Goal: Check status: Check status

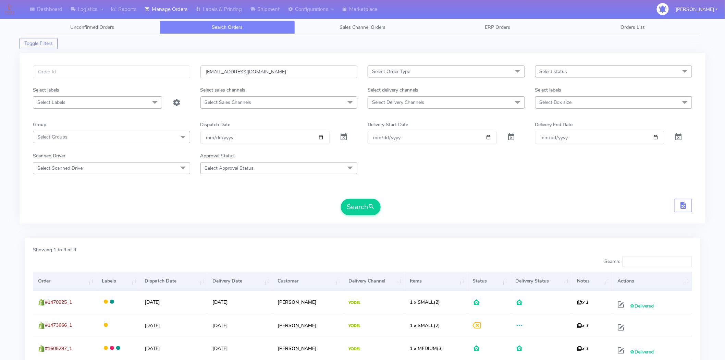
click at [344, 75] on input "[EMAIL_ADDRESS][DOMAIN_NAME]" at bounding box center [278, 71] width 157 height 13
drag, startPoint x: 339, startPoint y: 74, endPoint x: 37, endPoint y: 103, distance: 303.3
click at [24, 105] on div "[EMAIL_ADDRESS][DOMAIN_NAME] Select Order Type Select All MEALS ATAVI One Off P…" at bounding box center [363, 138] width 686 height 170
click at [80, 72] on input "text" at bounding box center [111, 71] width 157 height 13
paste input "1622118"
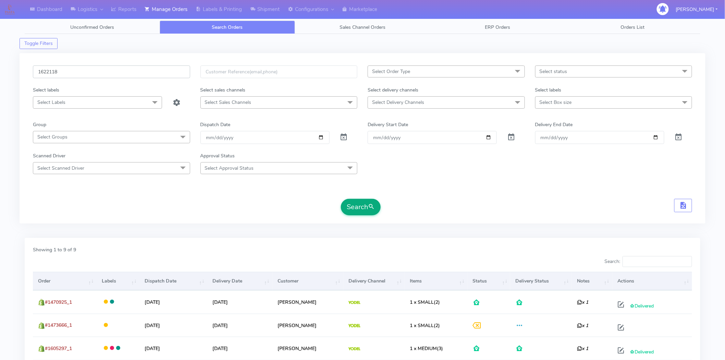
type input "1622118"
click at [364, 210] on button "Search" at bounding box center [361, 207] width 40 height 16
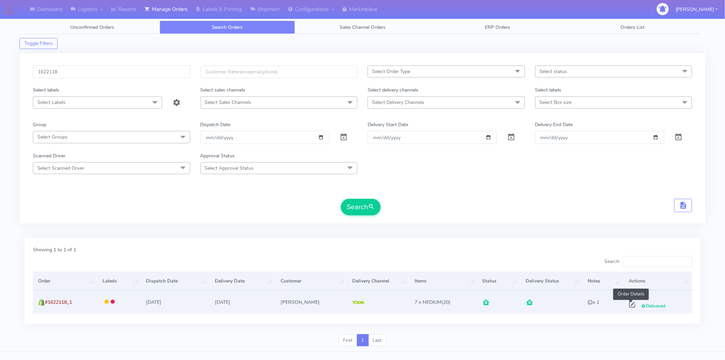
click at [631, 305] on span at bounding box center [632, 306] width 12 height 7
select select "5"
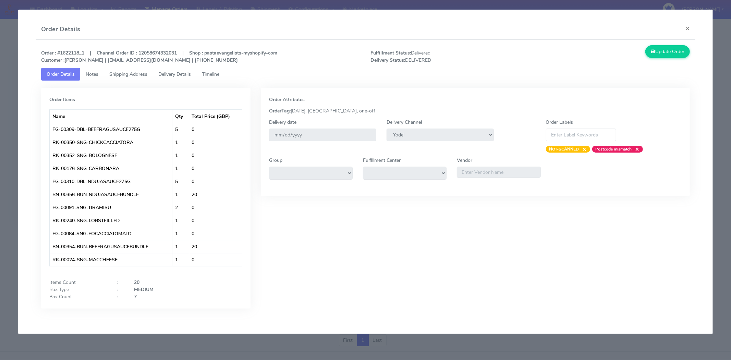
click at [173, 69] on link "Delivery Details" at bounding box center [175, 74] width 44 height 13
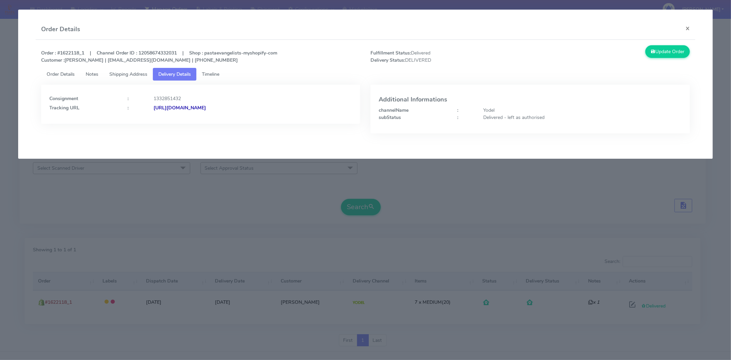
drag, startPoint x: 303, startPoint y: 120, endPoint x: 228, endPoint y: 117, distance: 74.4
click at [228, 117] on div "Consignment : 1332851432 Tracking URL : [URL][DOMAIN_NAME]" at bounding box center [200, 104] width 319 height 39
copy strong "JJD0002249960901801"
click at [688, 27] on button "×" at bounding box center [687, 28] width 15 height 18
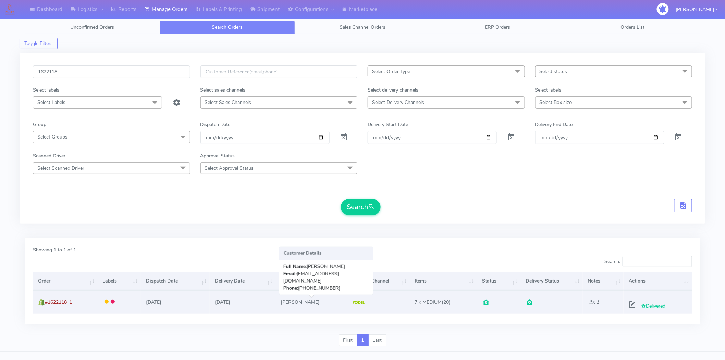
drag, startPoint x: 325, startPoint y: 302, endPoint x: 286, endPoint y: 306, distance: 39.0
click at [286, 306] on td "[PERSON_NAME]" at bounding box center [311, 301] width 72 height 23
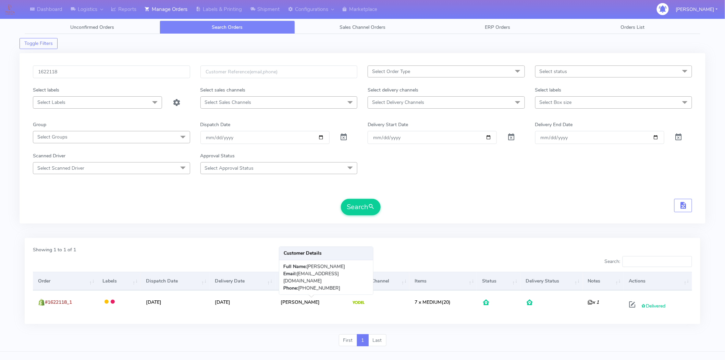
copy td "[PERSON_NAME]"
drag, startPoint x: 182, startPoint y: 74, endPoint x: 0, endPoint y: 89, distance: 182.9
click at [0, 89] on div "Dashboard Logistics [GEOGRAPHIC_DATA] Logistics Reports Manage Orders Labels & …" at bounding box center [362, 181] width 725 height 339
click at [242, 76] on input "text" at bounding box center [278, 71] width 157 height 13
paste input "[EMAIL_ADDRESS][DOMAIN_NAME]"
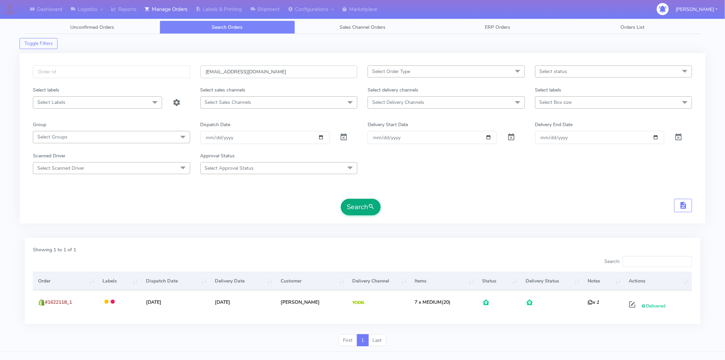
type input "[EMAIL_ADDRESS][DOMAIN_NAME]"
click at [355, 204] on button "Search" at bounding box center [361, 207] width 40 height 16
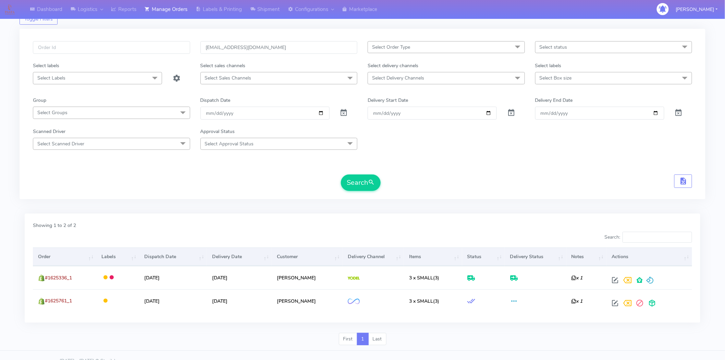
scroll to position [36, 0]
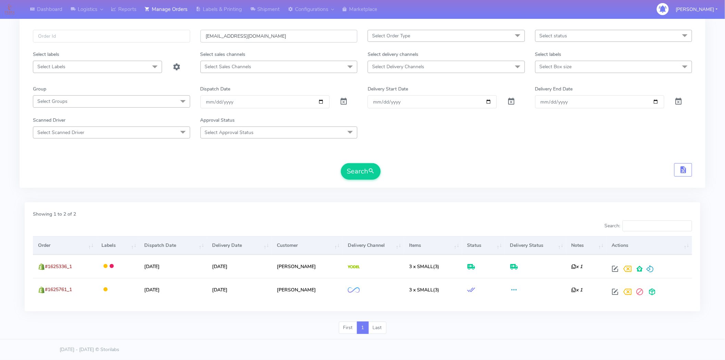
click at [259, 34] on input "[EMAIL_ADDRESS][DOMAIN_NAME]" at bounding box center [278, 36] width 157 height 13
drag, startPoint x: 285, startPoint y: 37, endPoint x: 148, endPoint y: 23, distance: 137.7
click at [148, 23] on div "[EMAIL_ADDRESS][DOMAIN_NAME] Select Order Type Select All MEALS ATAVI One Off P…" at bounding box center [363, 102] width 686 height 170
click at [134, 39] on input "text" at bounding box center [111, 36] width 157 height 13
paste input "1626694"
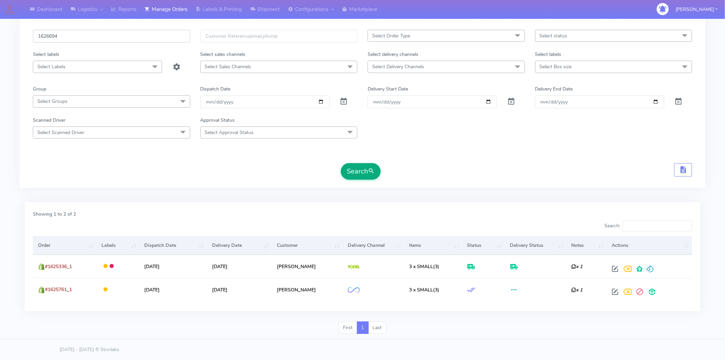
type input "1626694"
click at [357, 172] on button "Search" at bounding box center [361, 171] width 40 height 16
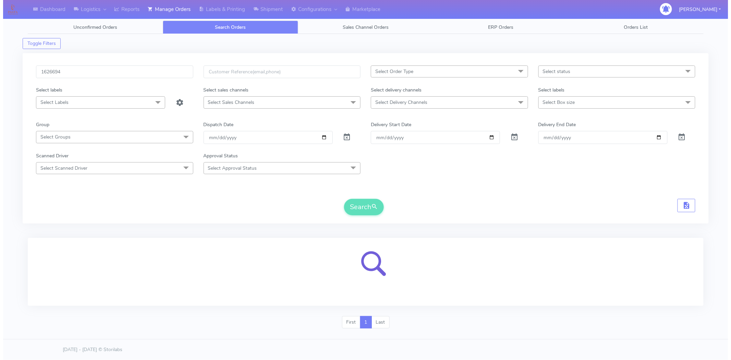
scroll to position [0, 0]
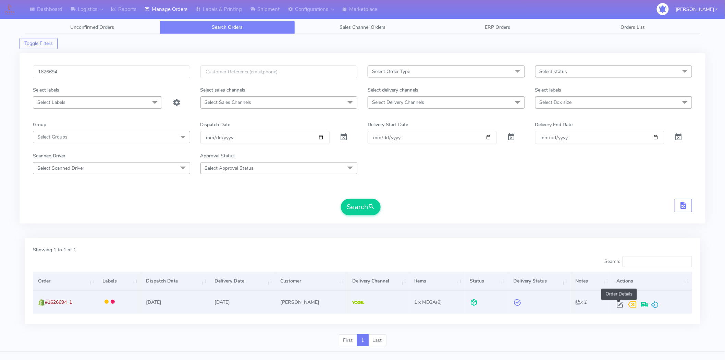
click at [620, 303] on span at bounding box center [620, 306] width 12 height 7
select select "5"
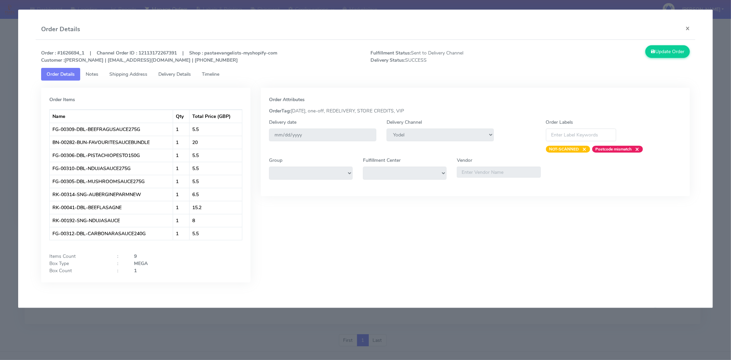
click at [194, 77] on link "Delivery Details" at bounding box center [175, 74] width 44 height 13
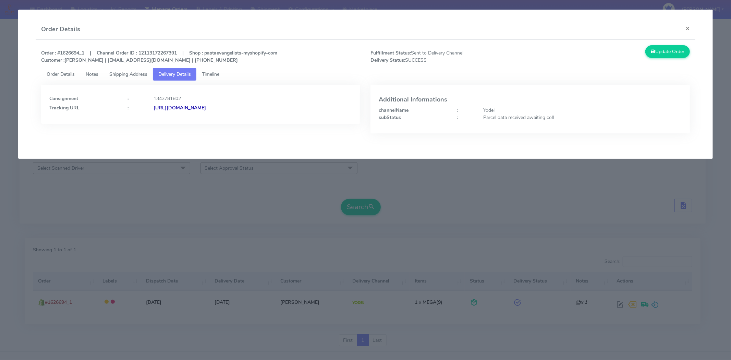
drag, startPoint x: 303, startPoint y: 118, endPoint x: 228, endPoint y: 116, distance: 75.0
click at [228, 116] on div "Consignment : 1343781802 Tracking URL : [URL][DOMAIN_NAME]" at bounding box center [200, 104] width 319 height 39
copy strong "JJD0002249960902733"
click at [205, 74] on span "Timeline" at bounding box center [210, 74] width 17 height 7
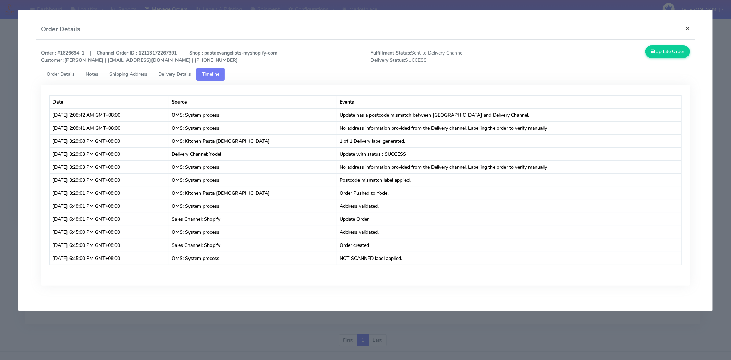
click at [689, 27] on button "×" at bounding box center [687, 28] width 15 height 18
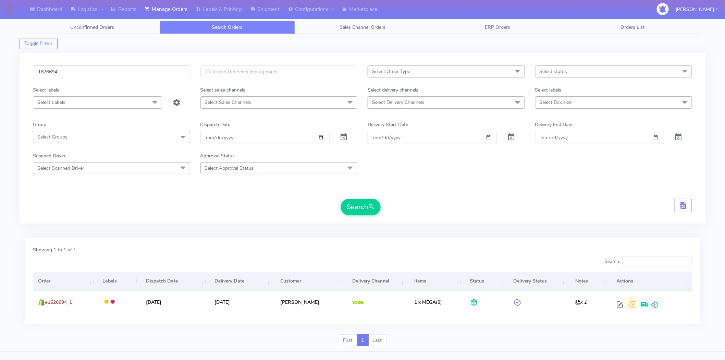
drag, startPoint x: 102, startPoint y: 71, endPoint x: 0, endPoint y: 80, distance: 102.1
click at [0, 80] on div "Dashboard Logistics [GEOGRAPHIC_DATA] Logistics Reports Manage Orders Labels & …" at bounding box center [362, 181] width 725 height 339
paste input "0753"
type input "1620753"
click at [341, 199] on button "Search" at bounding box center [361, 207] width 40 height 16
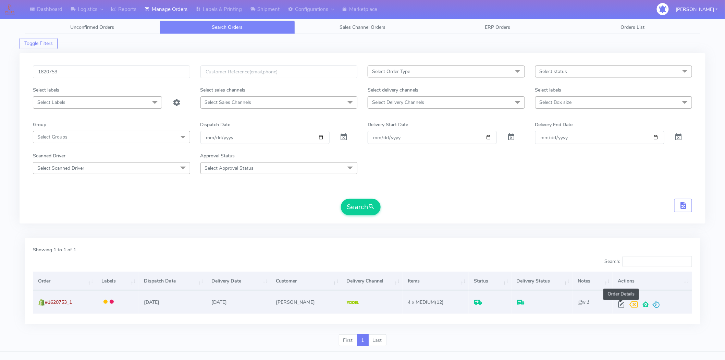
click at [620, 306] on span at bounding box center [621, 306] width 12 height 7
select select "5"
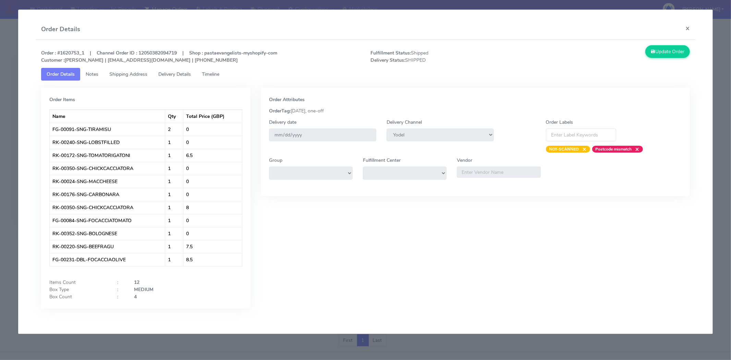
click at [174, 72] on span "Delivery Details" at bounding box center [174, 74] width 33 height 7
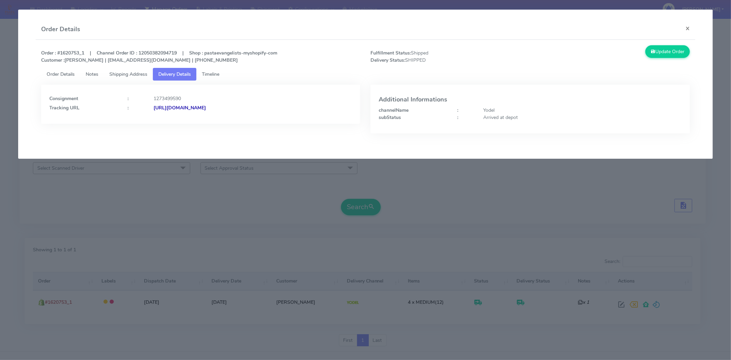
drag, startPoint x: 311, startPoint y: 117, endPoint x: 228, endPoint y: 113, distance: 83.7
click at [228, 113] on div "Consignment : 1273499590 Tracking URL : [URL][DOMAIN_NAME]" at bounding box center [200, 104] width 319 height 39
copy strong "JJD0002249960887412"
click at [689, 29] on button "×" at bounding box center [687, 28] width 15 height 18
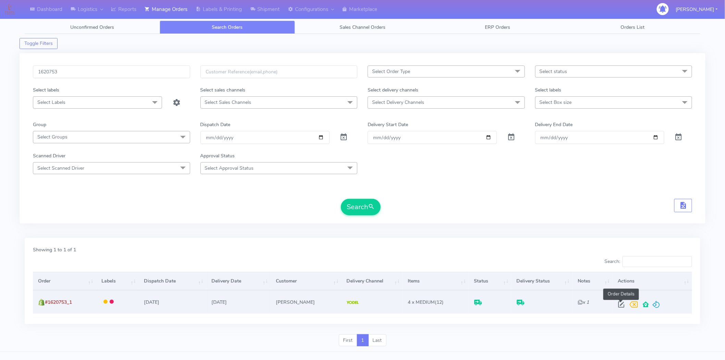
click at [619, 303] on span at bounding box center [621, 306] width 12 height 7
select select "5"
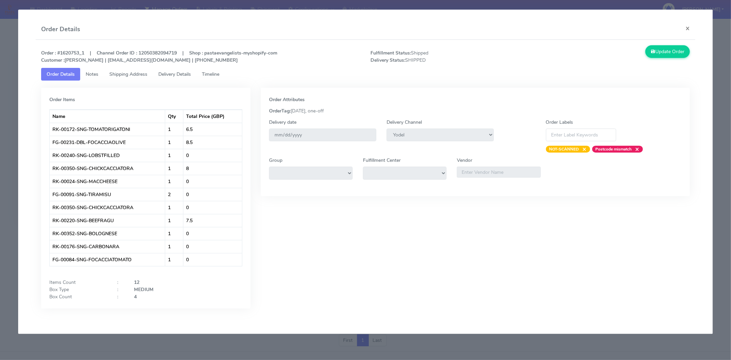
click at [178, 73] on span "Delivery Details" at bounding box center [174, 74] width 33 height 7
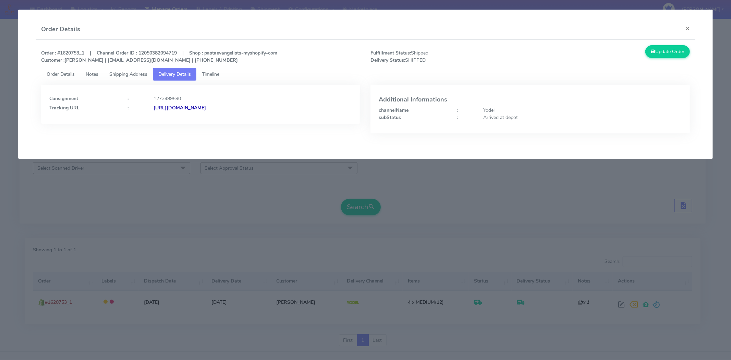
drag, startPoint x: 297, startPoint y: 116, endPoint x: 228, endPoint y: 114, distance: 69.9
click at [228, 114] on div "Consignment : 1273499590 Tracking URL : [URL][DOMAIN_NAME]" at bounding box center [200, 104] width 319 height 39
copy strong "JJD0002249960887412"
click at [683, 28] on button "×" at bounding box center [687, 28] width 15 height 18
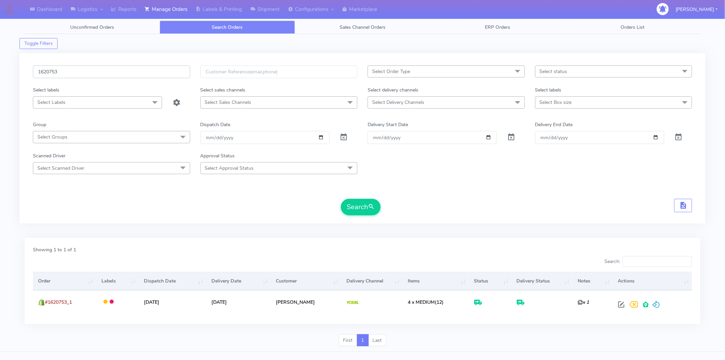
click at [153, 76] on input "1620753" at bounding box center [111, 71] width 157 height 13
drag, startPoint x: 153, startPoint y: 76, endPoint x: 10, endPoint y: 83, distance: 144.1
click at [10, 83] on div "Dashboard Logistics [GEOGRAPHIC_DATA] Logistics Reports Manage Orders Labels & …" at bounding box center [362, 181] width 725 height 339
paste input "4852"
type input "1624852"
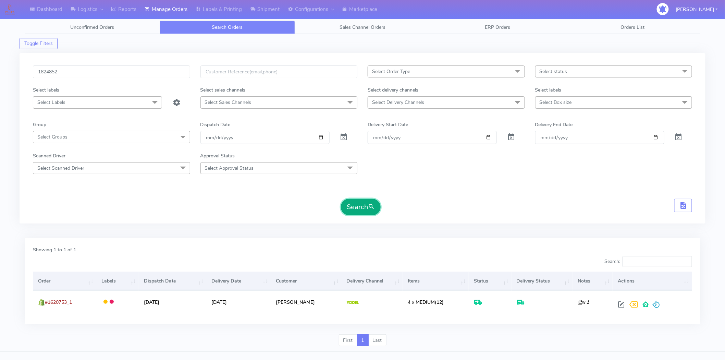
click at [357, 209] on button "Search" at bounding box center [361, 207] width 40 height 16
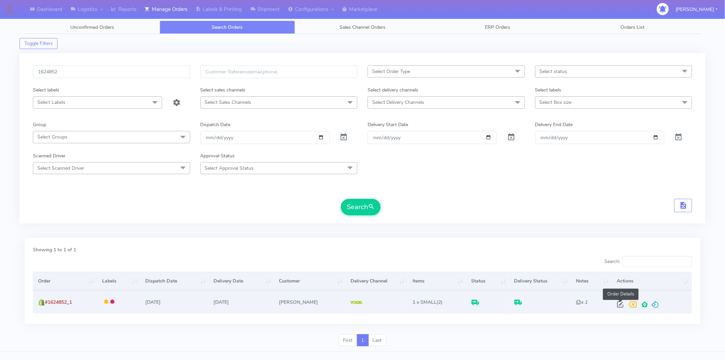
click at [618, 304] on span at bounding box center [620, 306] width 12 height 7
select select "5"
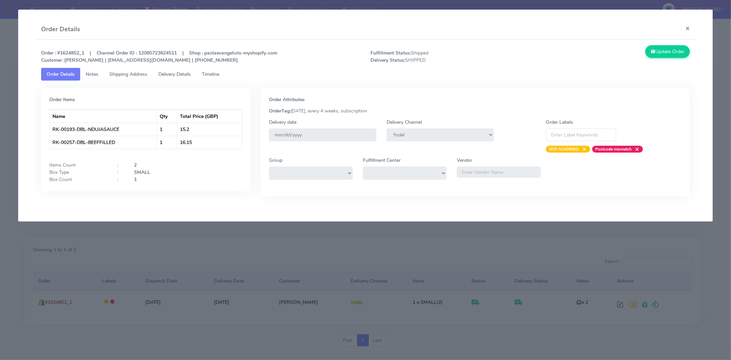
click at [172, 71] on span "Delivery Details" at bounding box center [174, 74] width 33 height 7
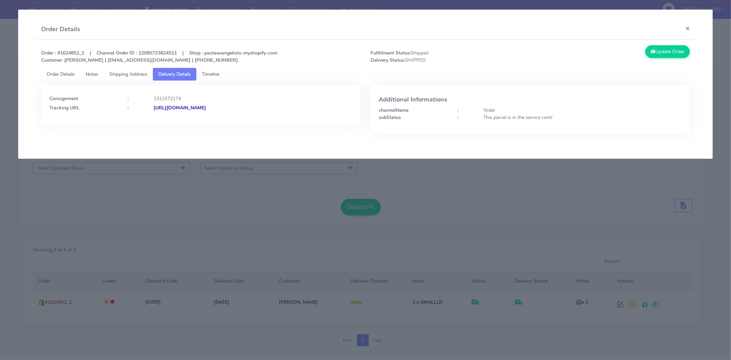
drag, startPoint x: 283, startPoint y: 115, endPoint x: 228, endPoint y: 121, distance: 55.9
click at [228, 121] on div "Consignment : 1311572174 Tracking URL : [URL][DOMAIN_NAME]" at bounding box center [200, 104] width 319 height 39
copy strong "JJD0002249960899969"
